Goal: Find specific page/section: Find specific page/section

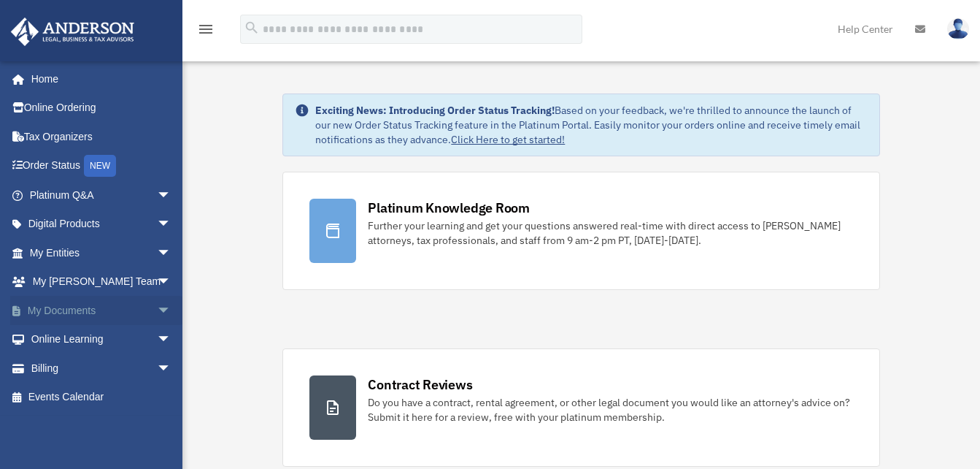
click at [157, 307] on span "arrow_drop_down" at bounding box center [171, 311] width 29 height 30
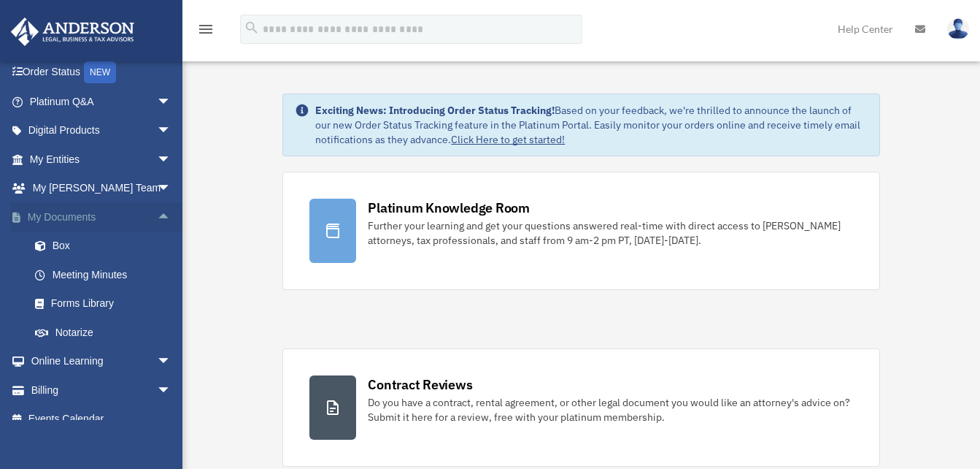
scroll to position [110, 0]
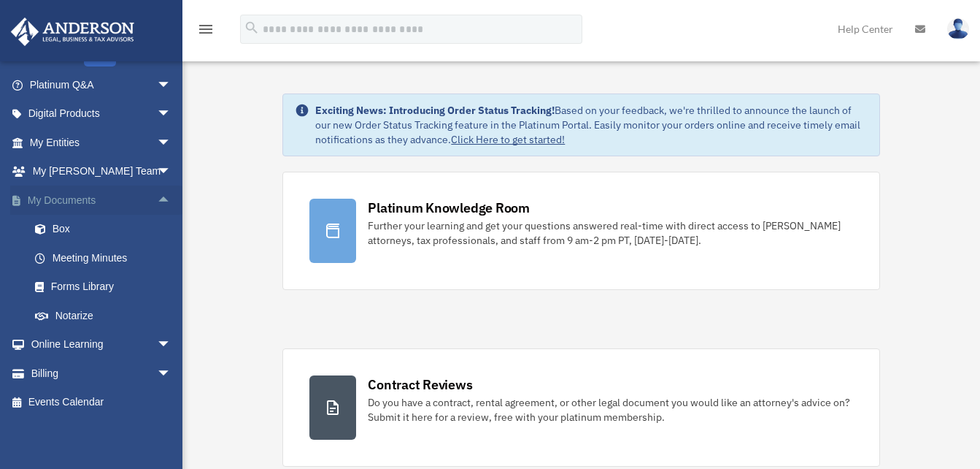
click at [157, 199] on span "arrow_drop_up" at bounding box center [171, 200] width 29 height 30
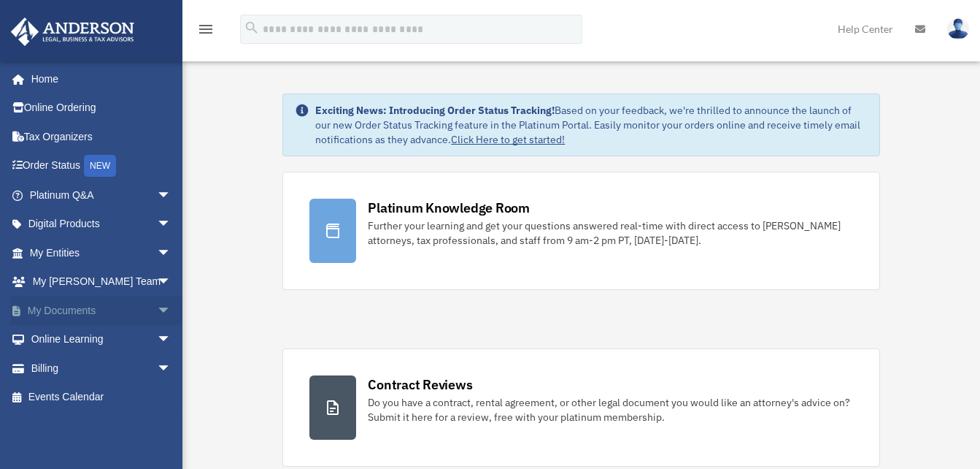
scroll to position [0, 0]
click at [77, 134] on link "Tax Organizers" at bounding box center [101, 136] width 183 height 29
click at [157, 255] on span "arrow_drop_down" at bounding box center [171, 253] width 29 height 30
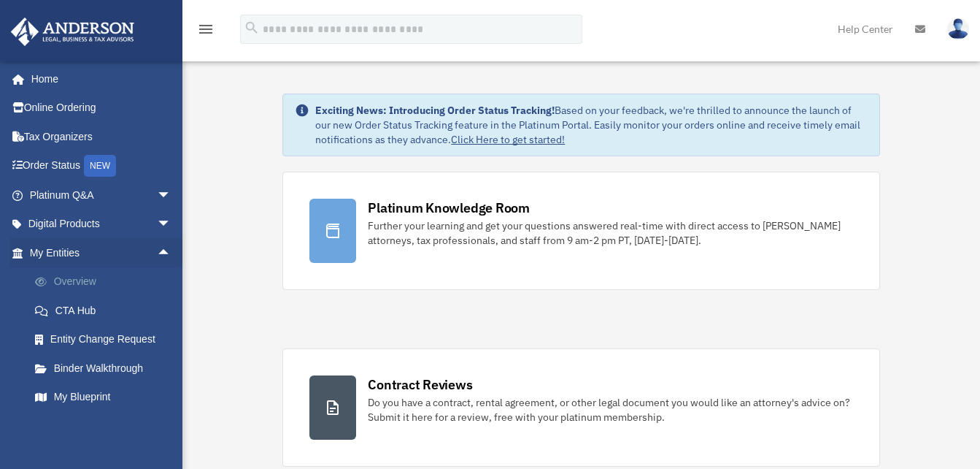
click at [91, 279] on link "Overview" at bounding box center [106, 281] width 173 height 29
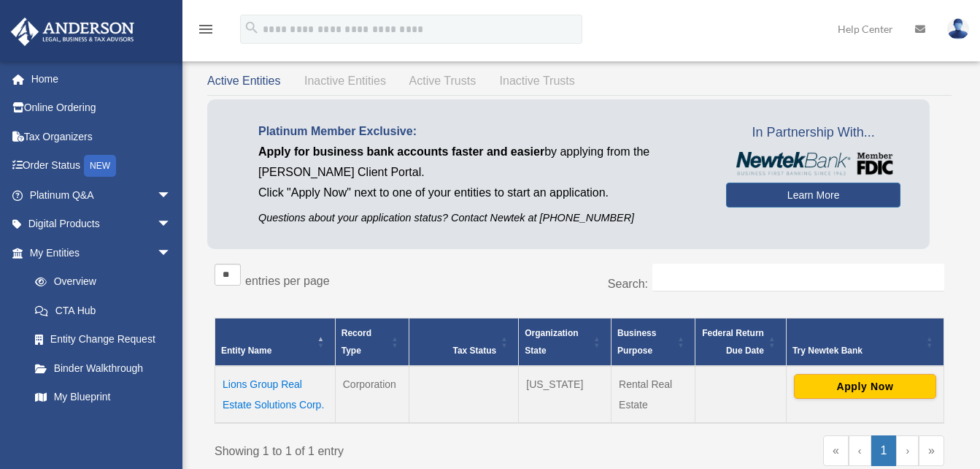
scroll to position [63, 0]
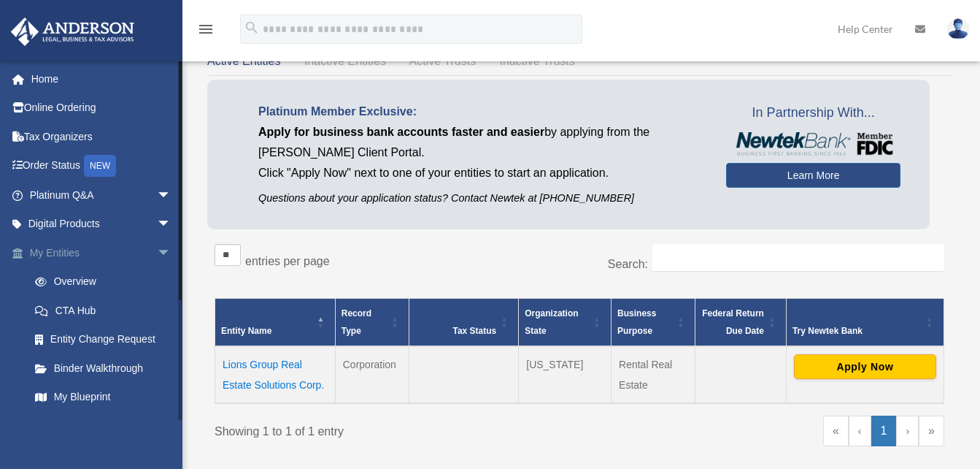
click at [157, 251] on span "arrow_drop_down" at bounding box center [171, 253] width 29 height 30
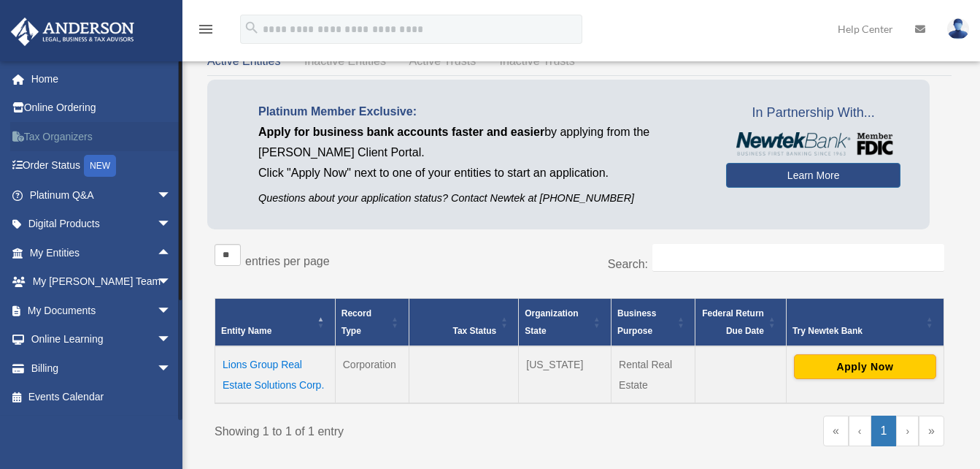
click at [37, 134] on link "Tax Organizers" at bounding box center [101, 136] width 183 height 29
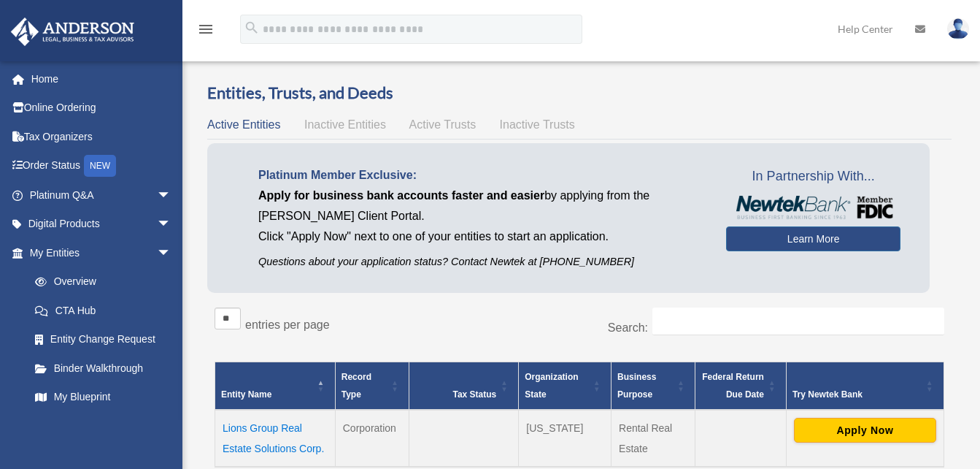
scroll to position [63, 0]
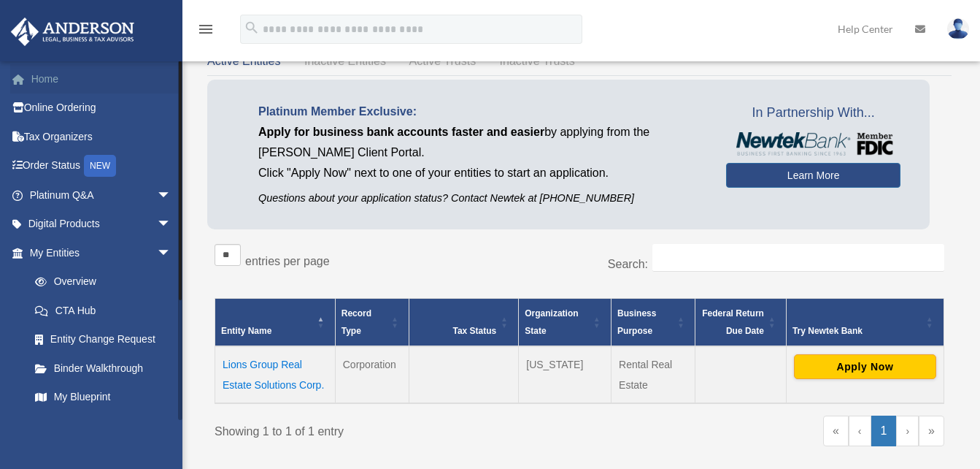
click at [52, 82] on link "Home" at bounding box center [101, 78] width 183 height 29
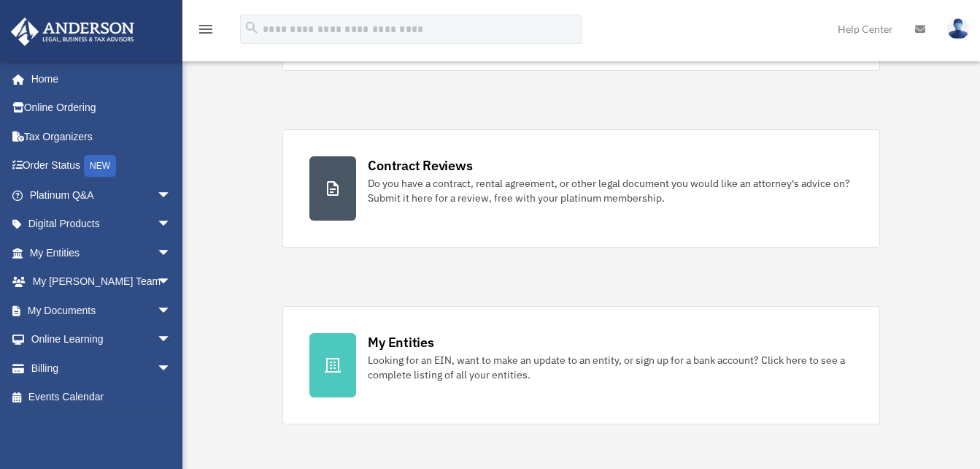
scroll to position [365, 0]
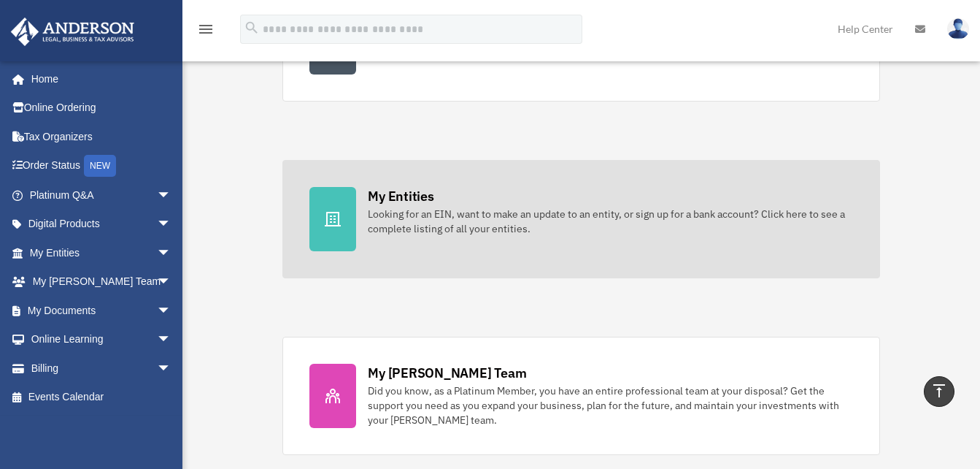
click at [339, 224] on icon at bounding box center [333, 219] width 16 height 15
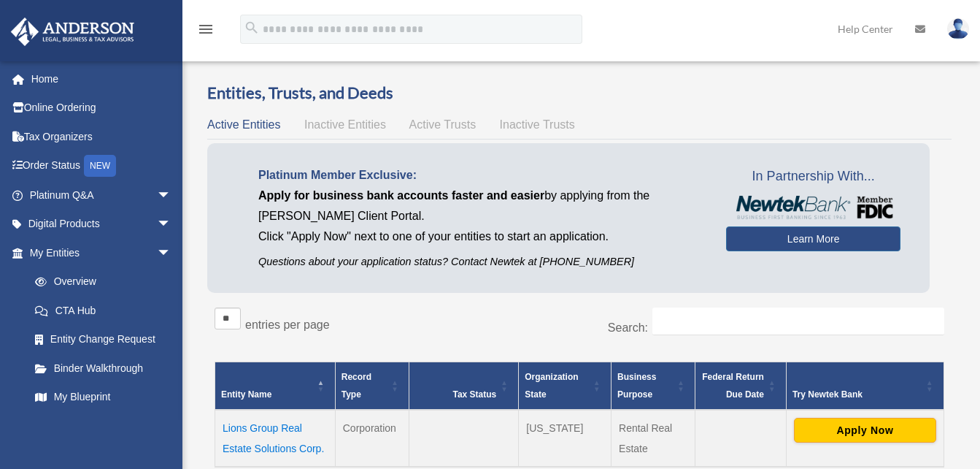
click at [515, 125] on span "Inactive Trusts" at bounding box center [537, 124] width 75 height 12
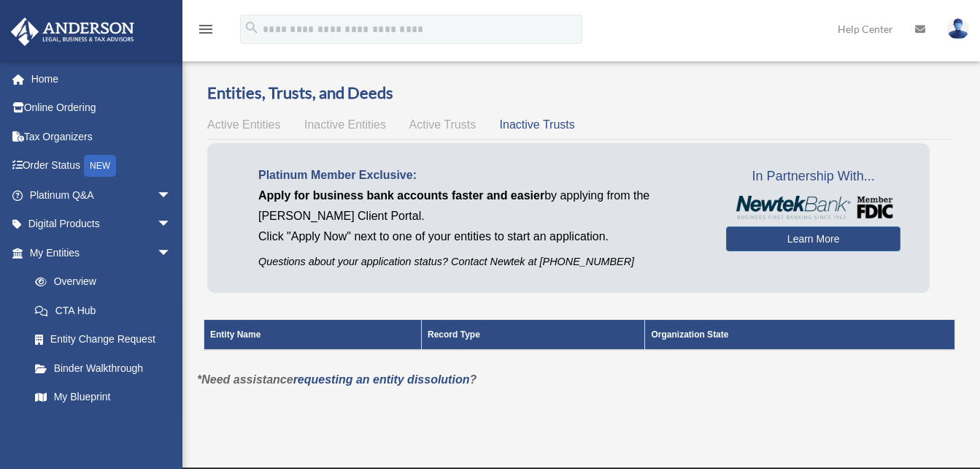
click at [464, 126] on span "Active Trusts" at bounding box center [442, 124] width 67 height 12
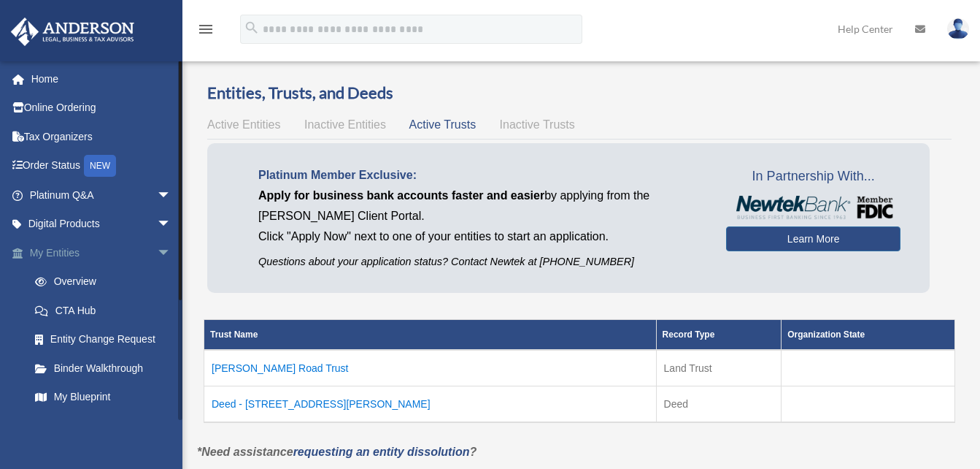
click at [157, 247] on span "arrow_drop_down" at bounding box center [171, 253] width 29 height 30
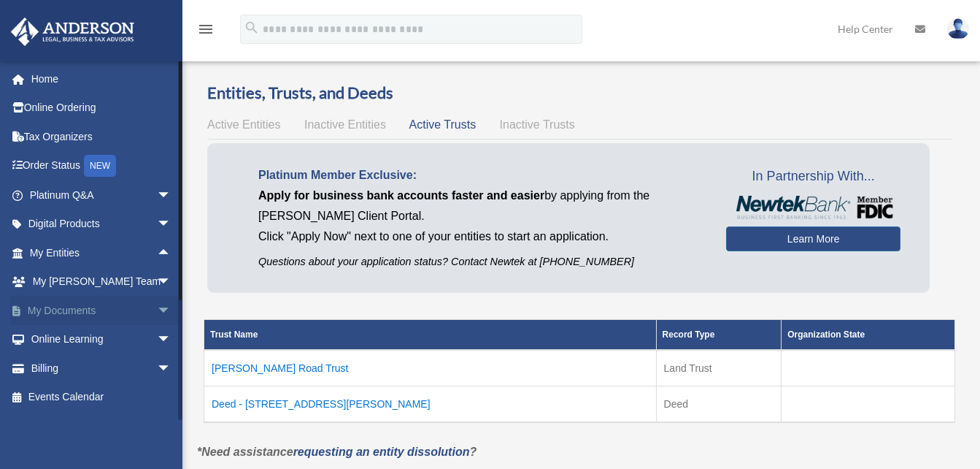
click at [157, 308] on span "arrow_drop_down" at bounding box center [171, 311] width 29 height 30
click at [76, 337] on link "Box" at bounding box center [106, 339] width 173 height 29
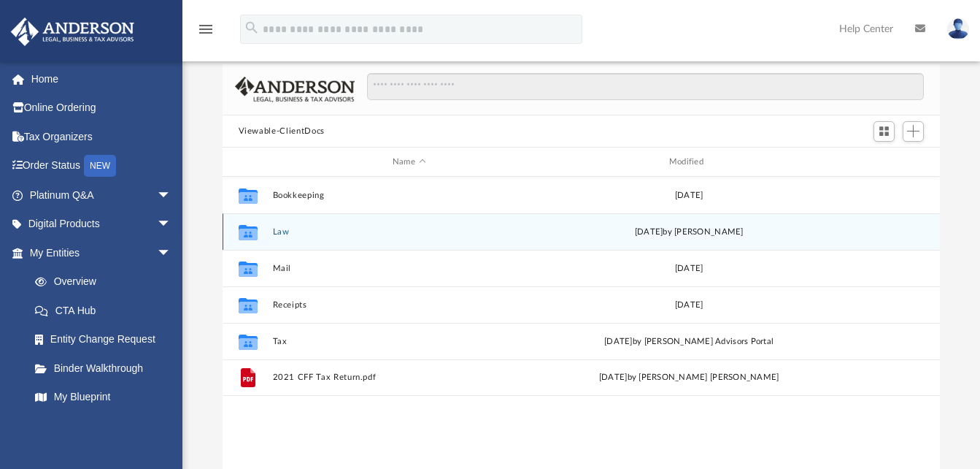
scroll to position [73, 0]
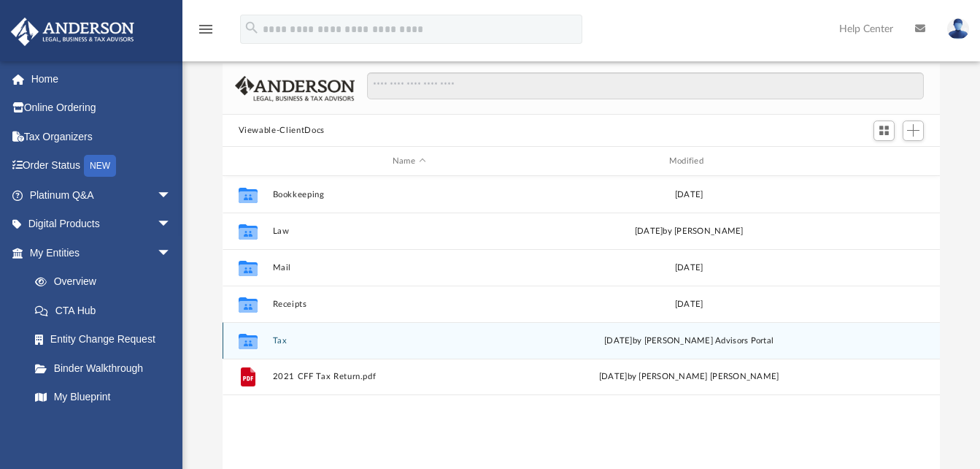
click at [282, 342] on button "Tax" at bounding box center [409, 340] width 274 height 9
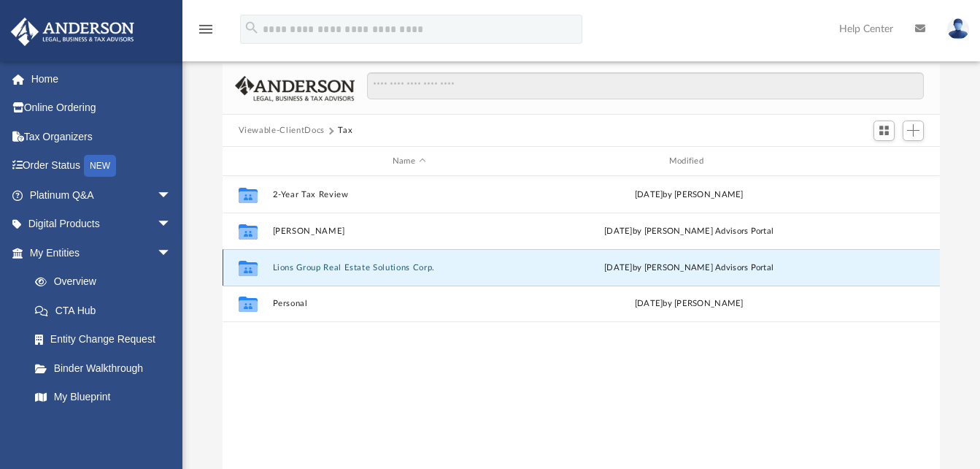
click at [315, 269] on button "Lions Group Real Estate Solutions Corp." at bounding box center [409, 267] width 274 height 9
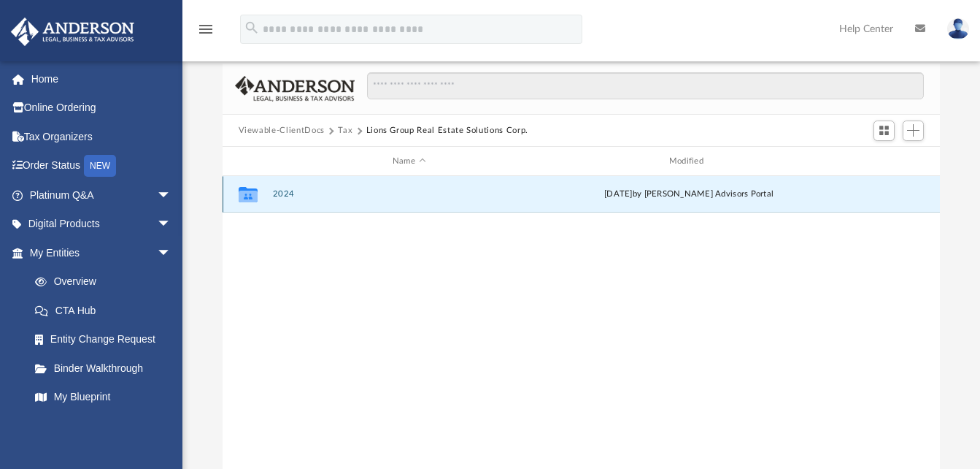
click at [286, 190] on button "2024" at bounding box center [409, 194] width 274 height 9
click at [298, 190] on button "Digital Tax Organizer" at bounding box center [409, 194] width 274 height 9
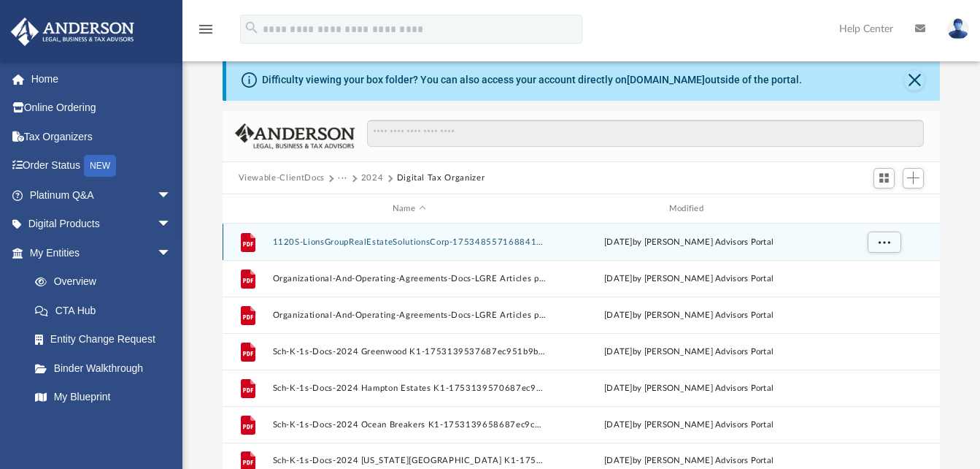
scroll to position [0, 0]
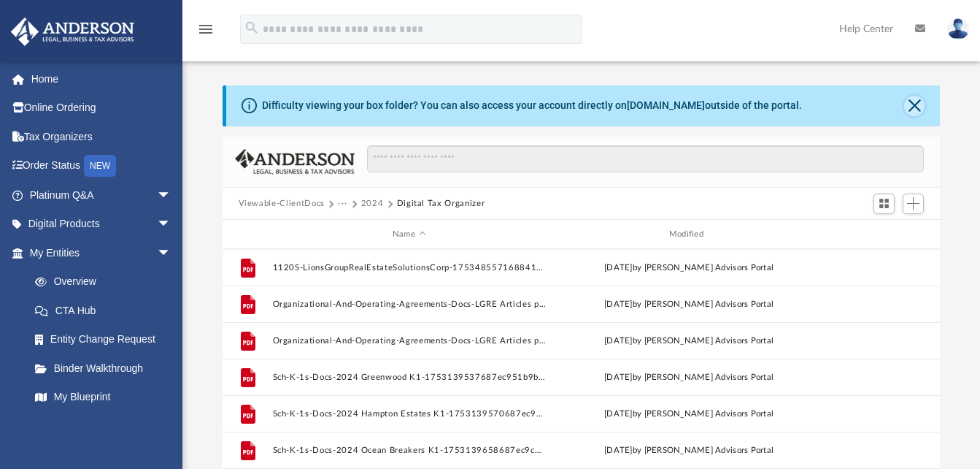
click at [917, 109] on button "Close" at bounding box center [914, 106] width 20 height 20
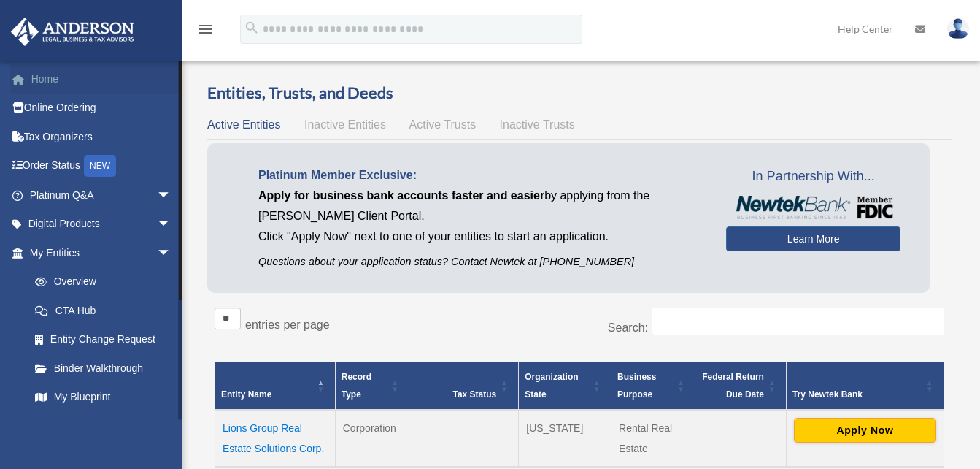
click at [48, 80] on link "Home" at bounding box center [101, 78] width 183 height 29
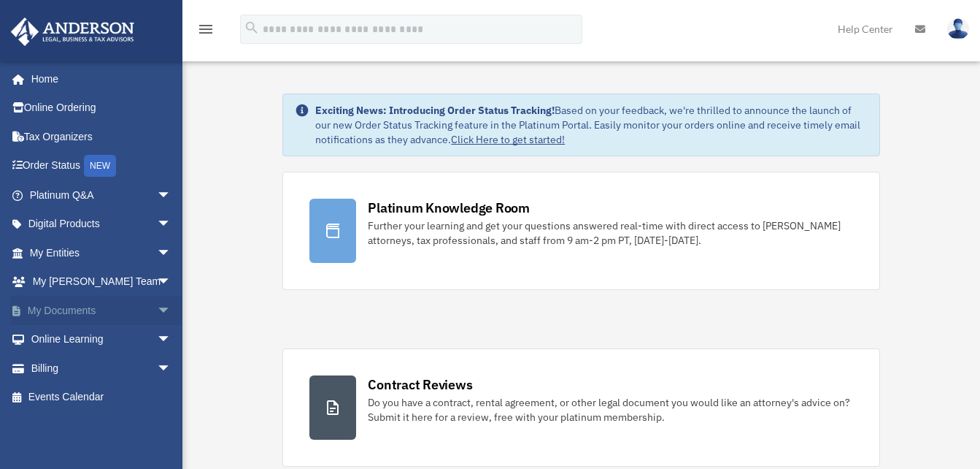
click at [79, 308] on link "My Documents arrow_drop_down" at bounding box center [101, 310] width 183 height 29
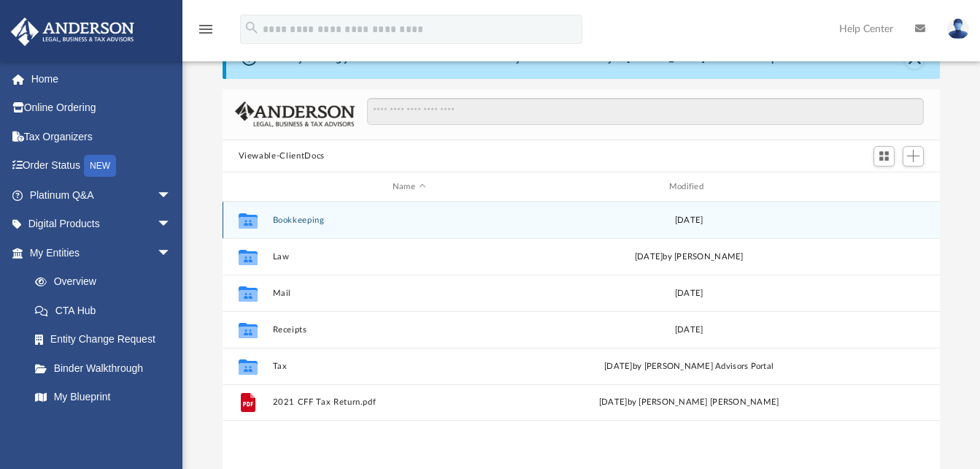
scroll to position [73, 0]
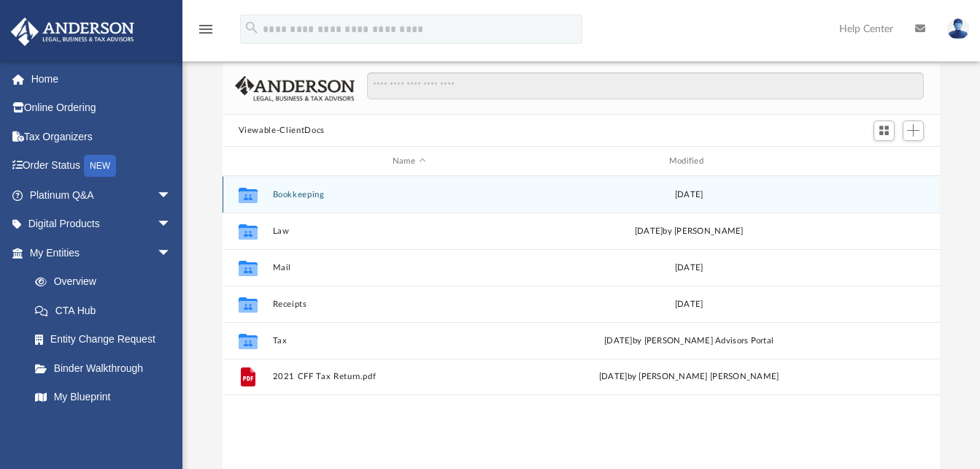
click at [298, 190] on button "Bookkeeping" at bounding box center [409, 194] width 274 height 9
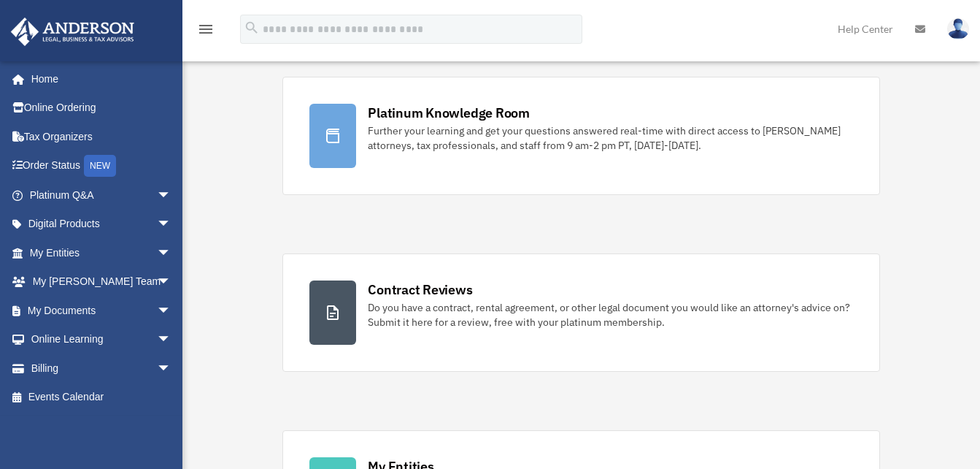
scroll to position [73, 0]
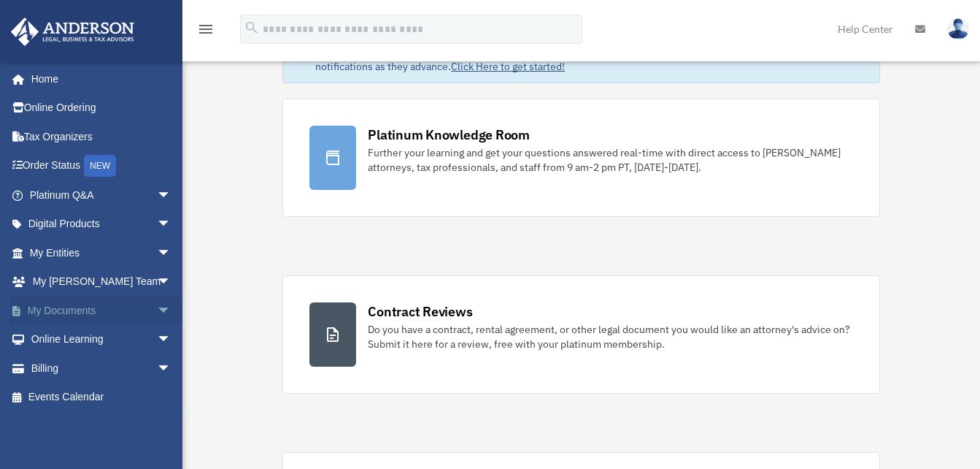
click at [157, 309] on span "arrow_drop_down" at bounding box center [171, 311] width 29 height 30
click at [75, 309] on link "My Documents arrow_drop_up" at bounding box center [101, 310] width 183 height 29
click at [61, 339] on link "Box" at bounding box center [106, 339] width 173 height 29
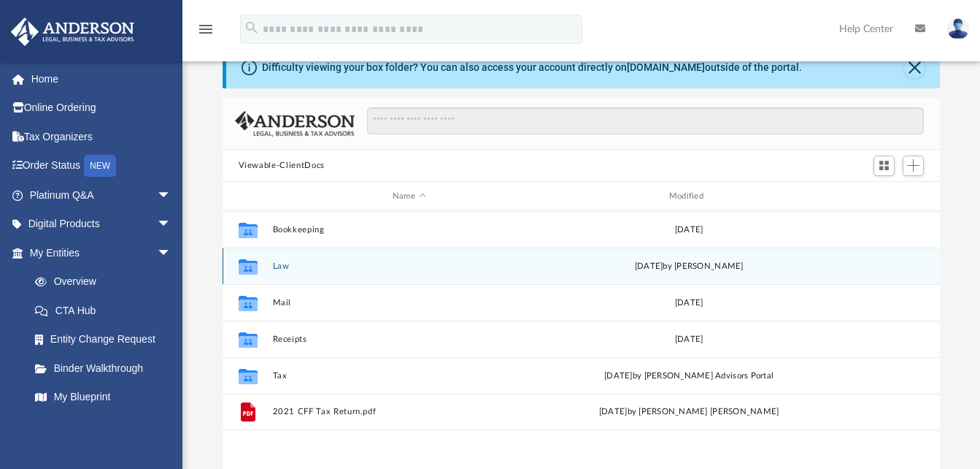
scroll to position [73, 0]
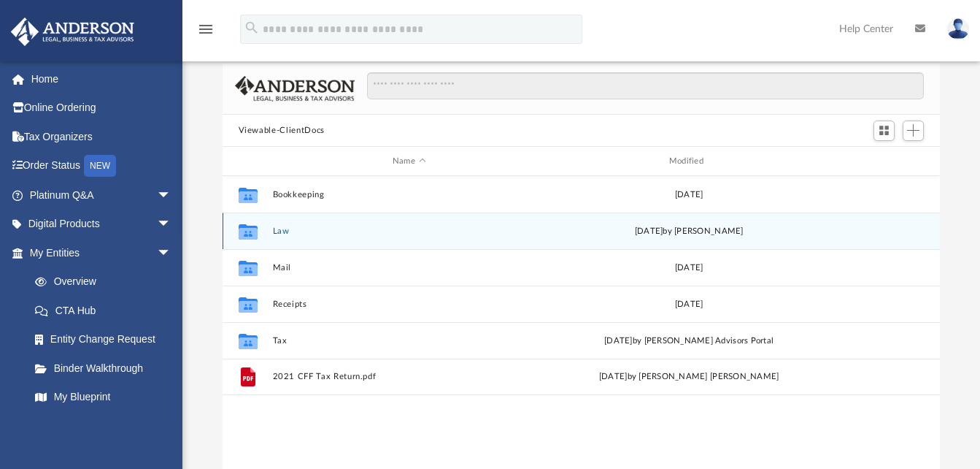
click at [281, 230] on button "Law" at bounding box center [409, 230] width 274 height 9
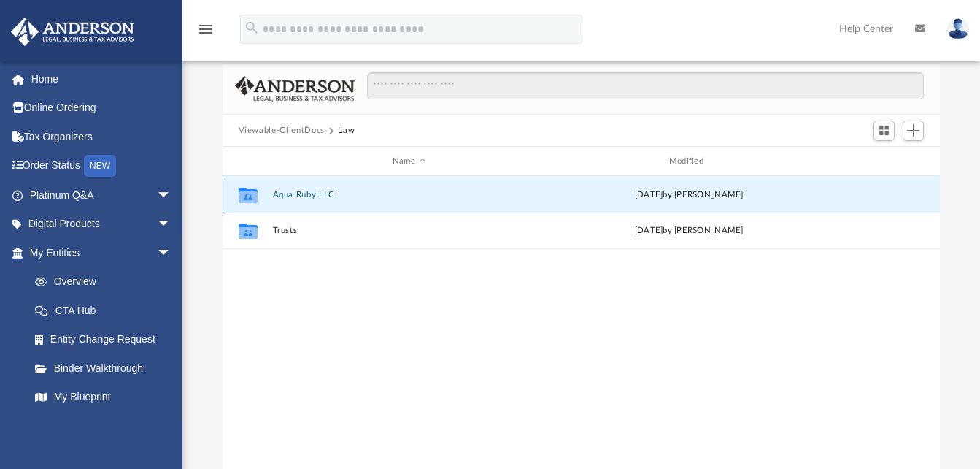
click at [292, 195] on button "Aqua Ruby LLC" at bounding box center [409, 194] width 274 height 9
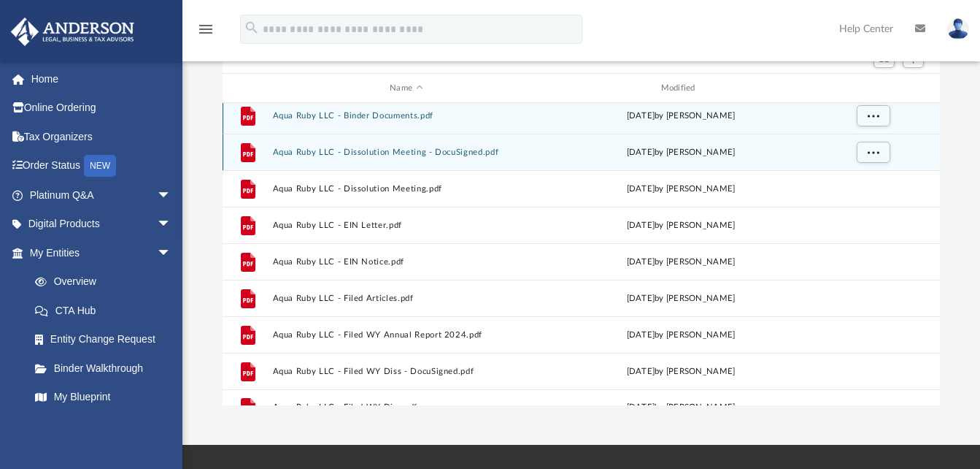
scroll to position [0, 0]
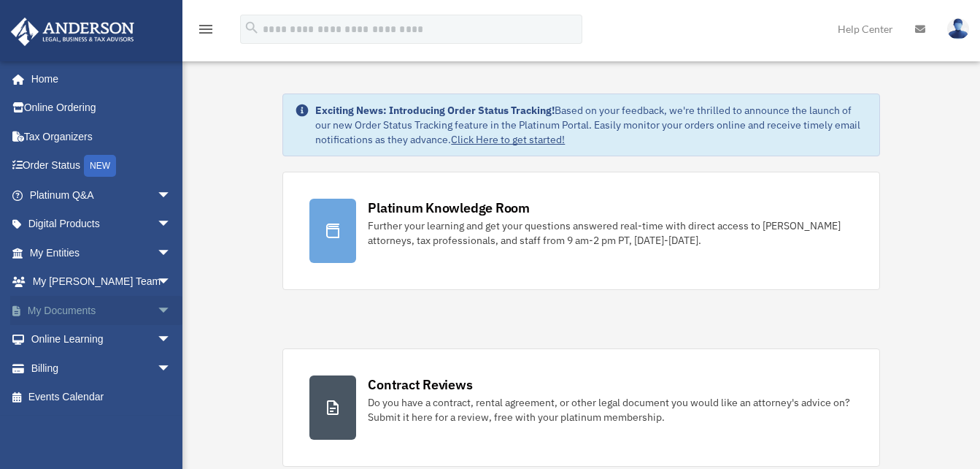
click at [66, 307] on link "My Documents arrow_drop_down" at bounding box center [101, 310] width 183 height 29
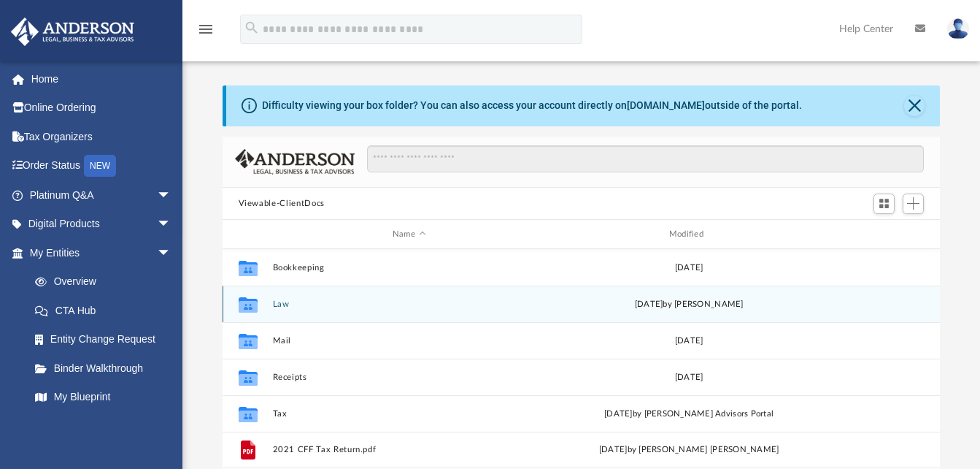
scroll to position [321, 706]
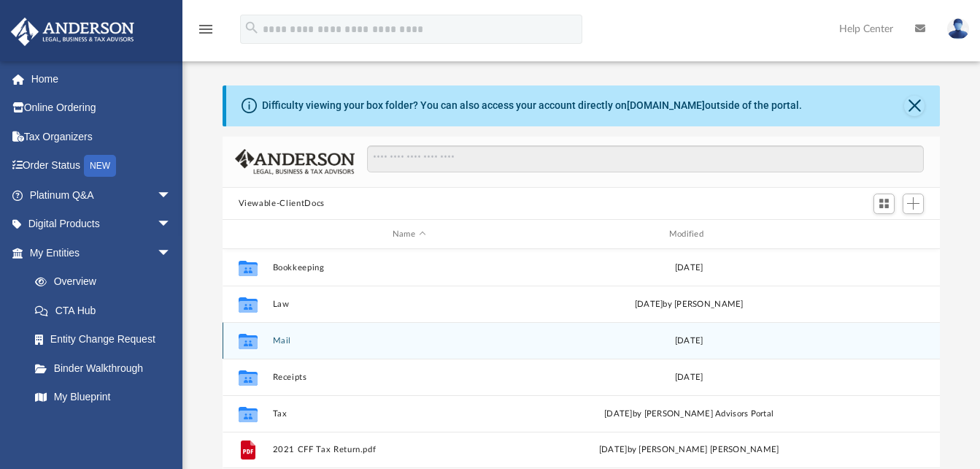
click at [285, 339] on button "Mail" at bounding box center [409, 340] width 274 height 9
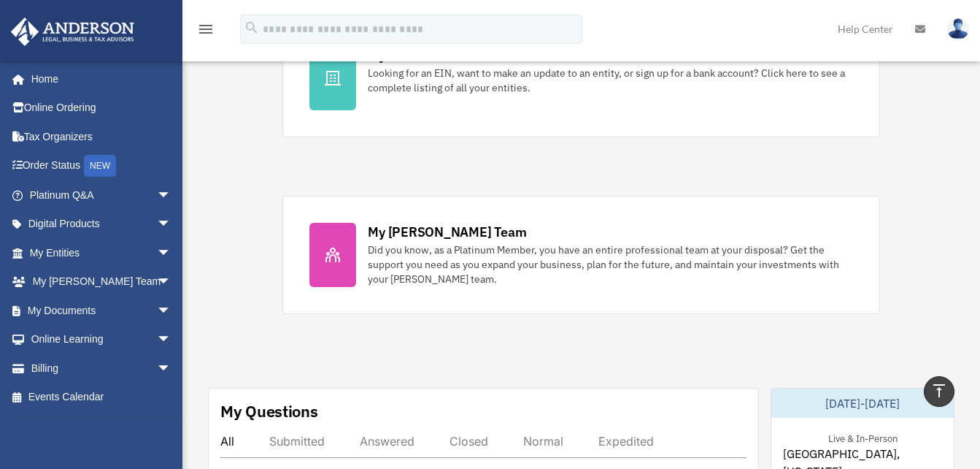
scroll to position [657, 0]
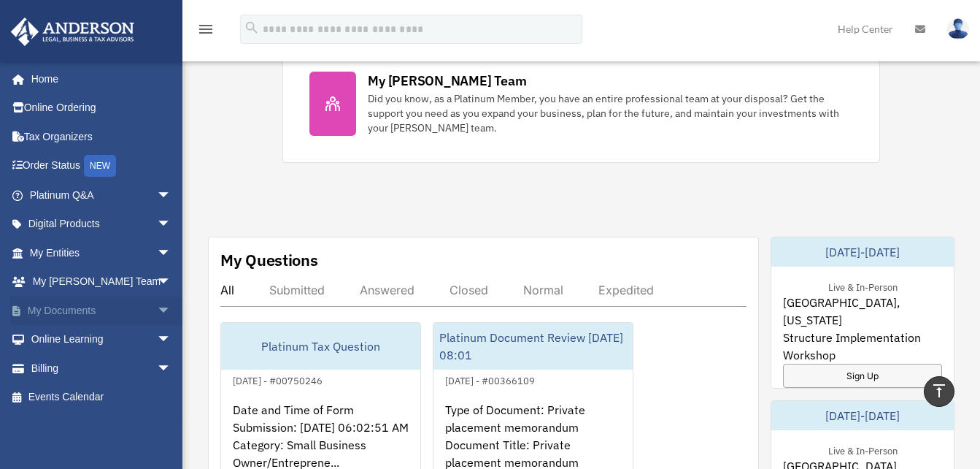
click at [157, 308] on span "arrow_drop_down" at bounding box center [171, 311] width 29 height 30
click at [58, 338] on link "Box" at bounding box center [106, 339] width 173 height 29
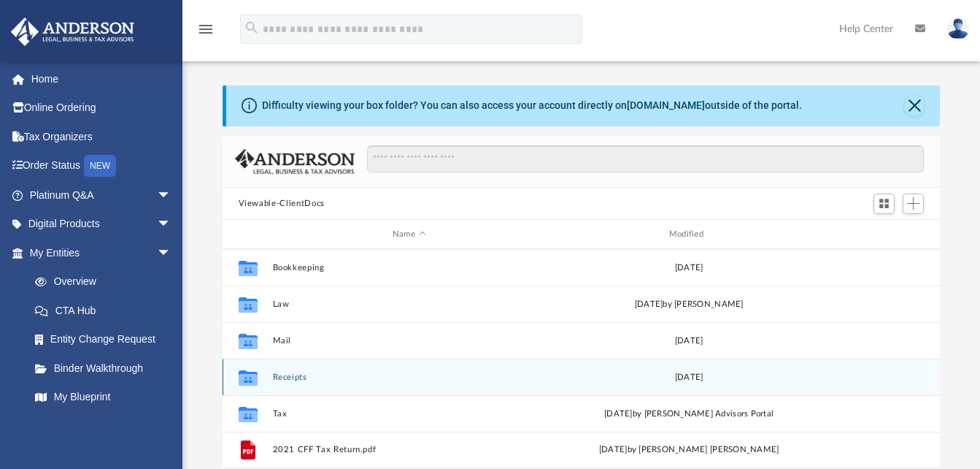
scroll to position [73, 0]
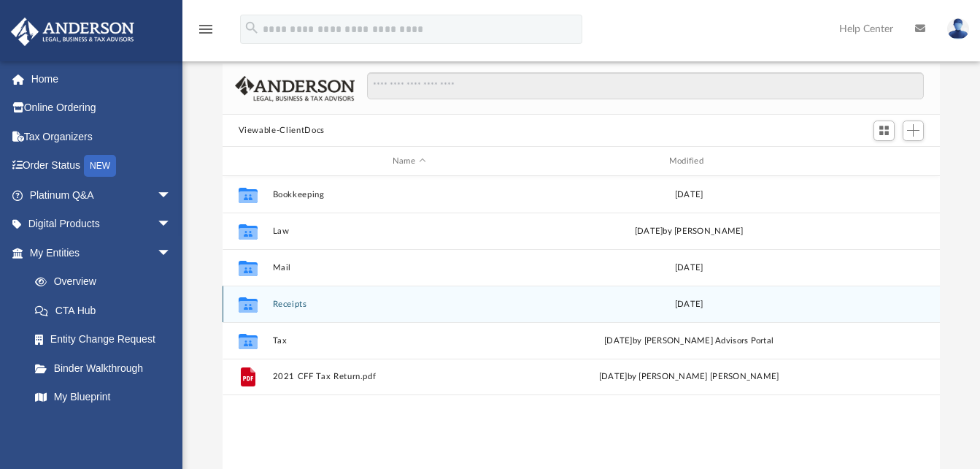
click at [290, 303] on button "Receipts" at bounding box center [409, 303] width 274 height 9
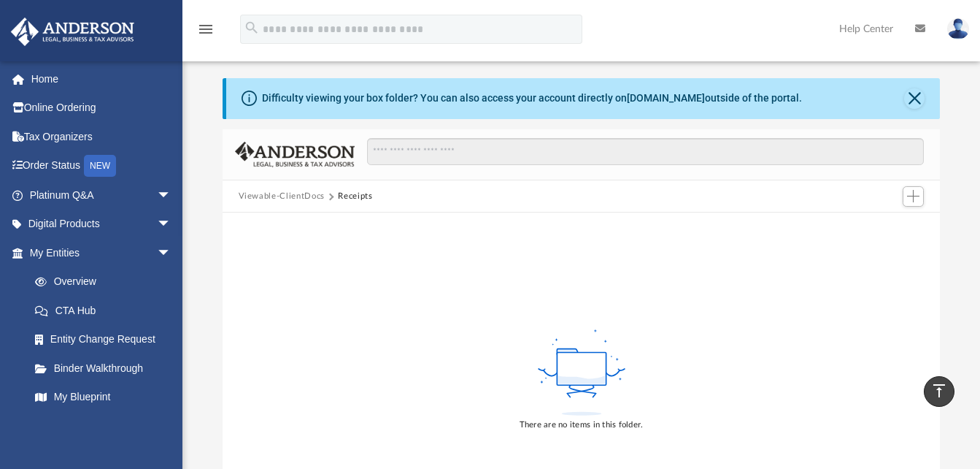
scroll to position [0, 0]
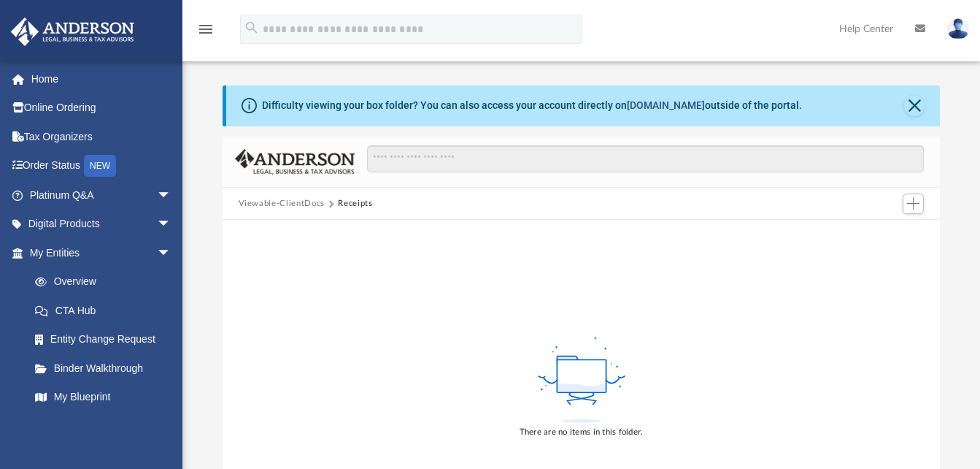
click at [648, 103] on link "box.com" at bounding box center [666, 105] width 78 height 12
